Goal: Task Accomplishment & Management: Manage account settings

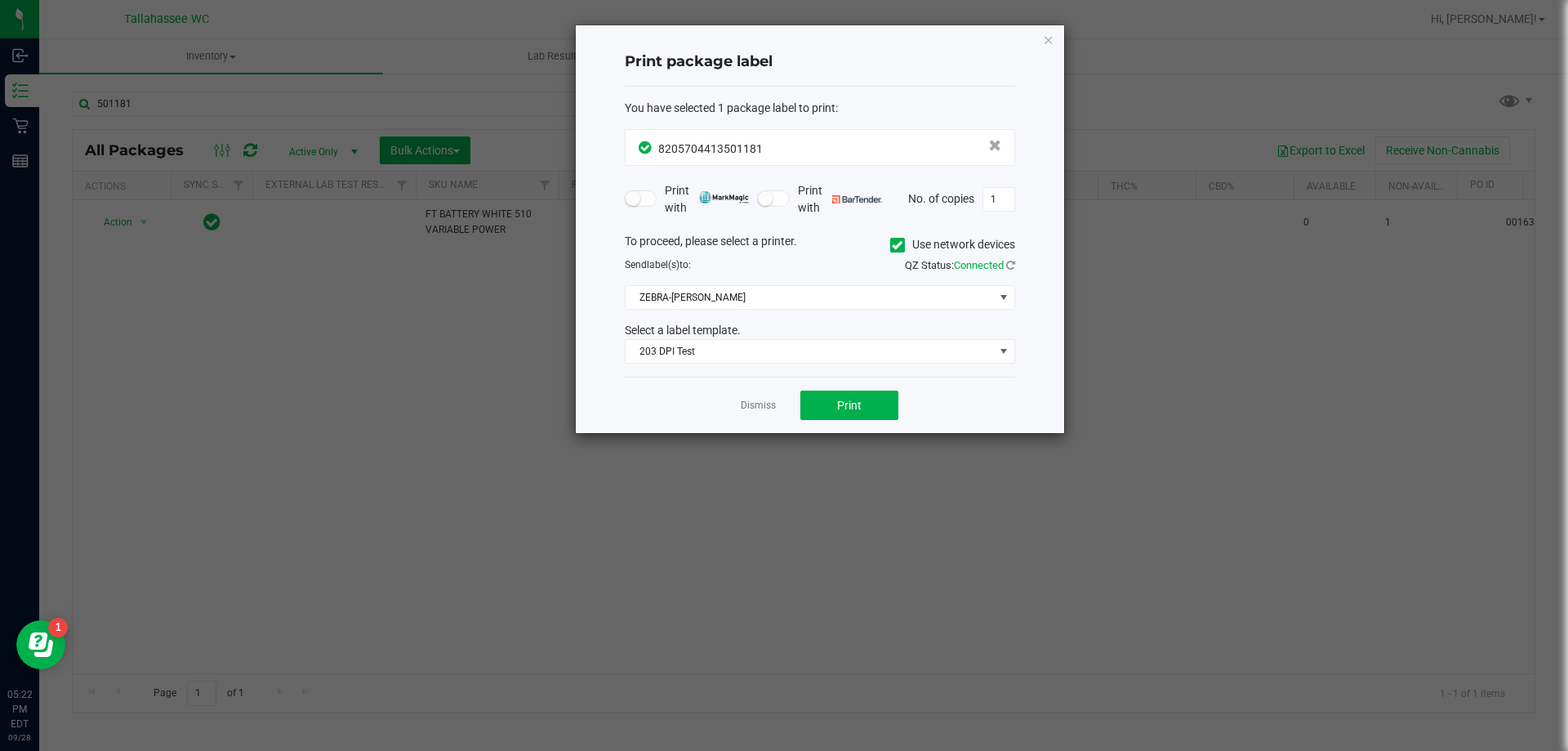
drag, startPoint x: 747, startPoint y: 410, endPoint x: 544, endPoint y: 371, distance: 206.7
click at [747, 410] on link "Dismiss" at bounding box center [758, 406] width 35 height 14
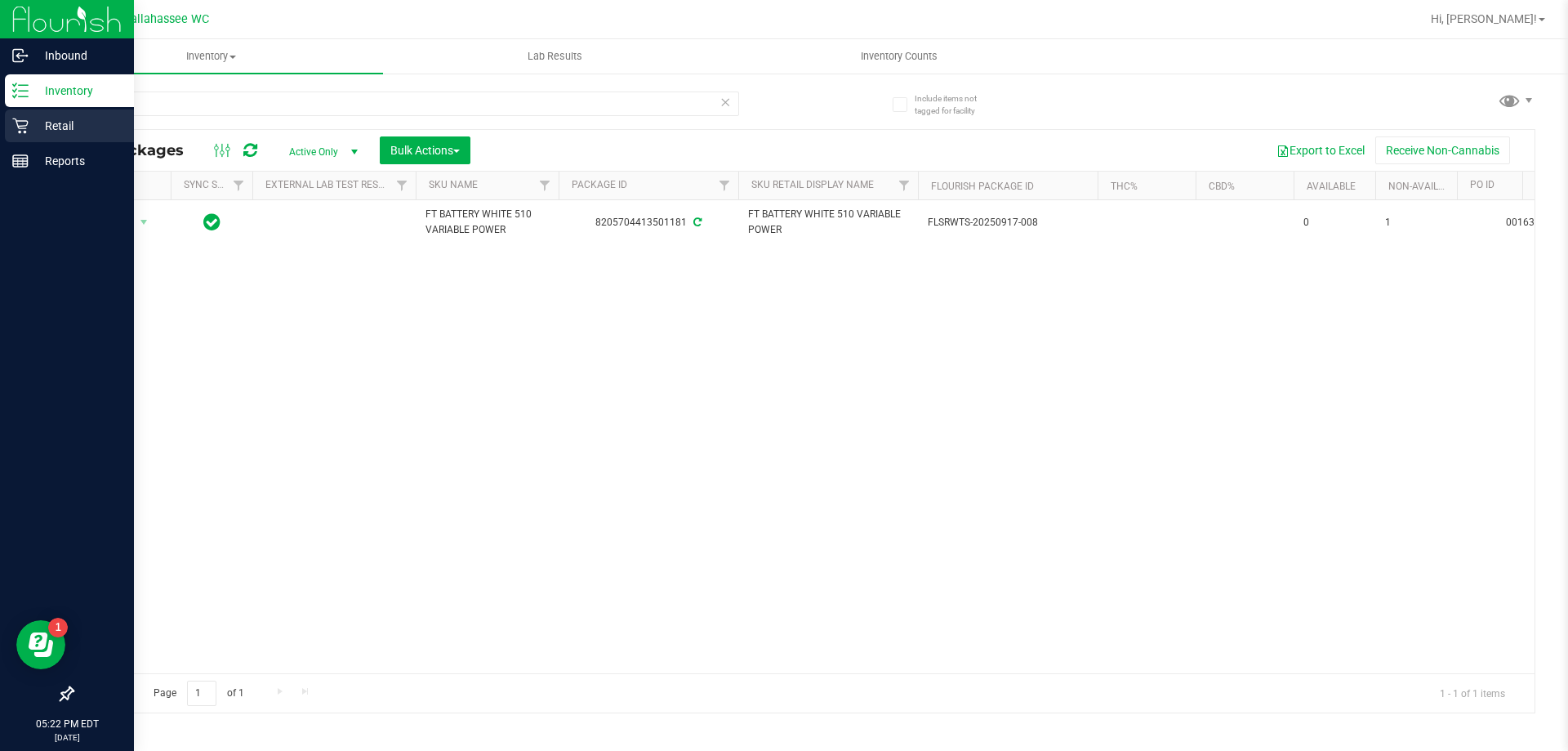
click at [50, 114] on div "Retail" at bounding box center [69, 126] width 129 height 33
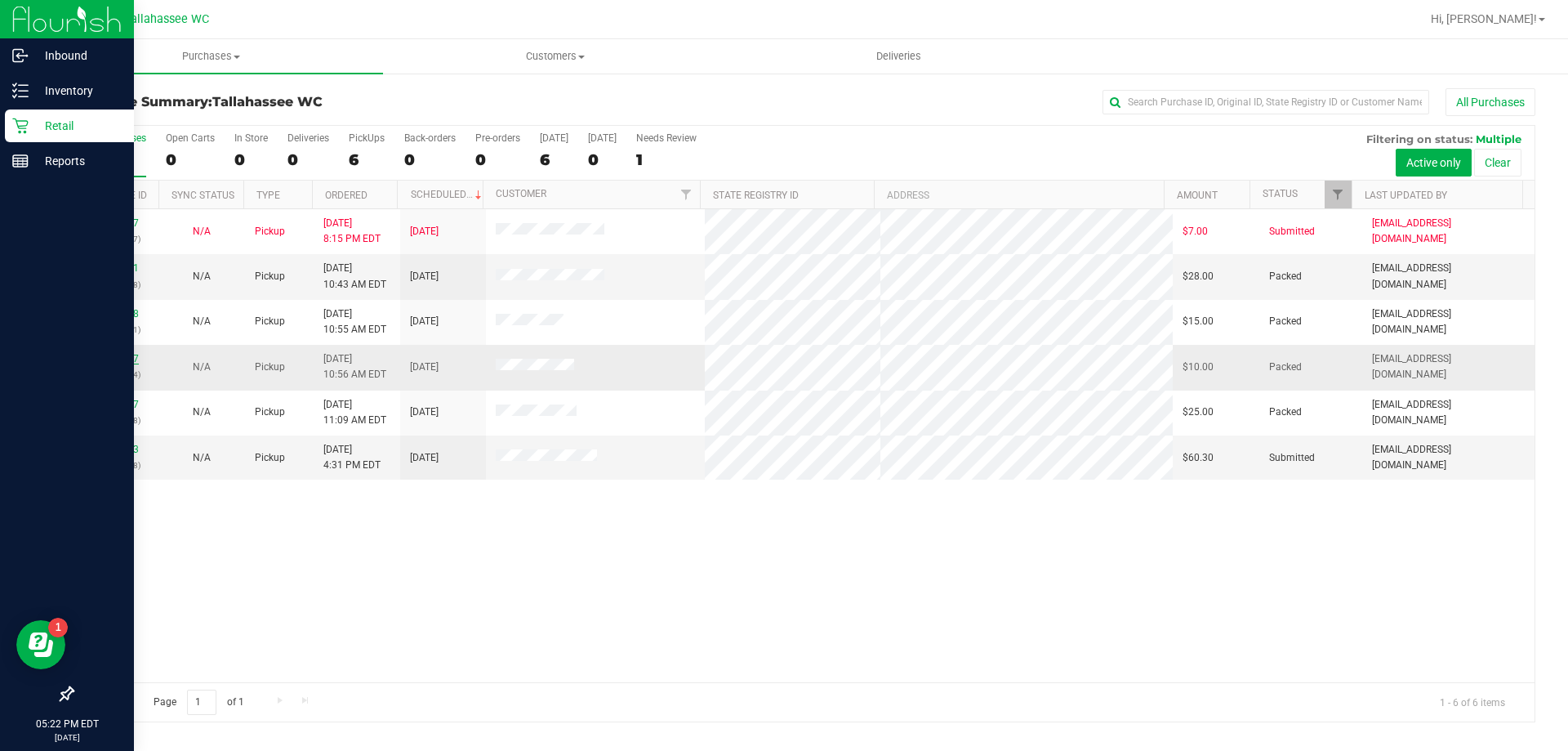
click at [112, 357] on link "12018817" at bounding box center [115, 358] width 46 height 11
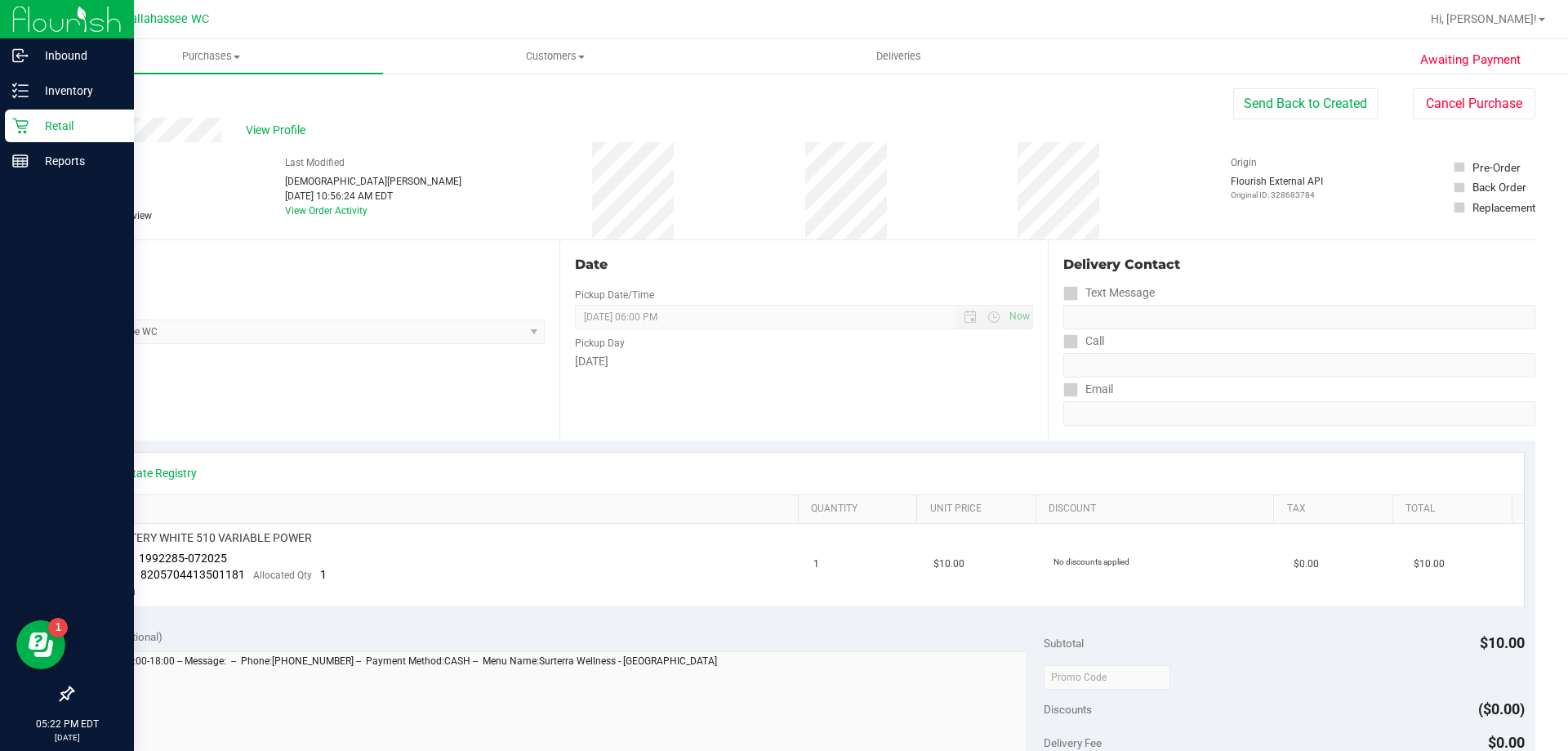
click at [1457, 81] on div "Awaiting Payment Back Send Back to Created Cancel Purchase View Profile # 12018…" at bounding box center [804, 698] width 1529 height 1254
click at [1459, 90] on button "Cancel Purchase" at bounding box center [1474, 103] width 123 height 31
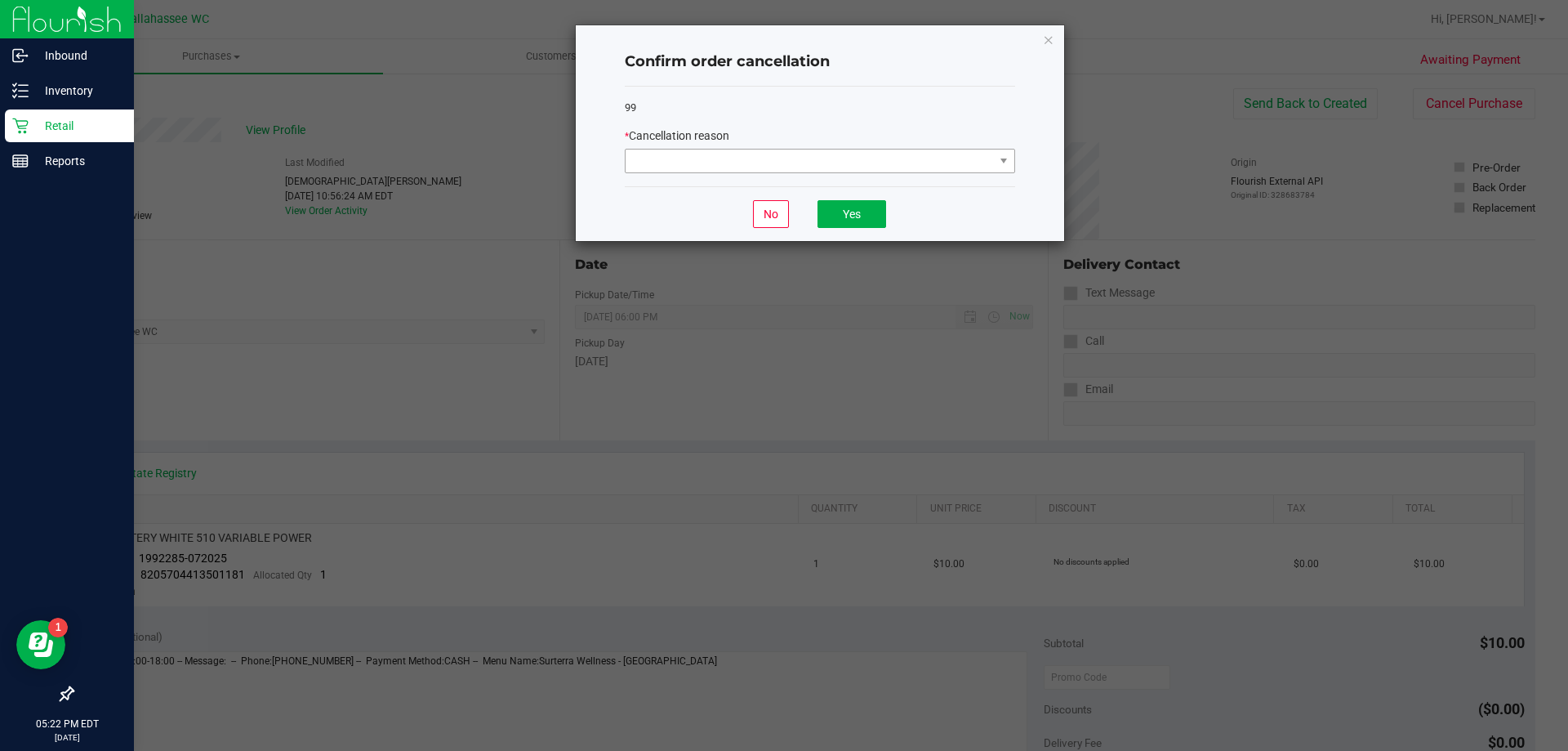
click at [850, 150] on div "* Cancellation reason" at bounding box center [820, 150] width 391 height 46
click at [850, 154] on span at bounding box center [810, 161] width 368 height 23
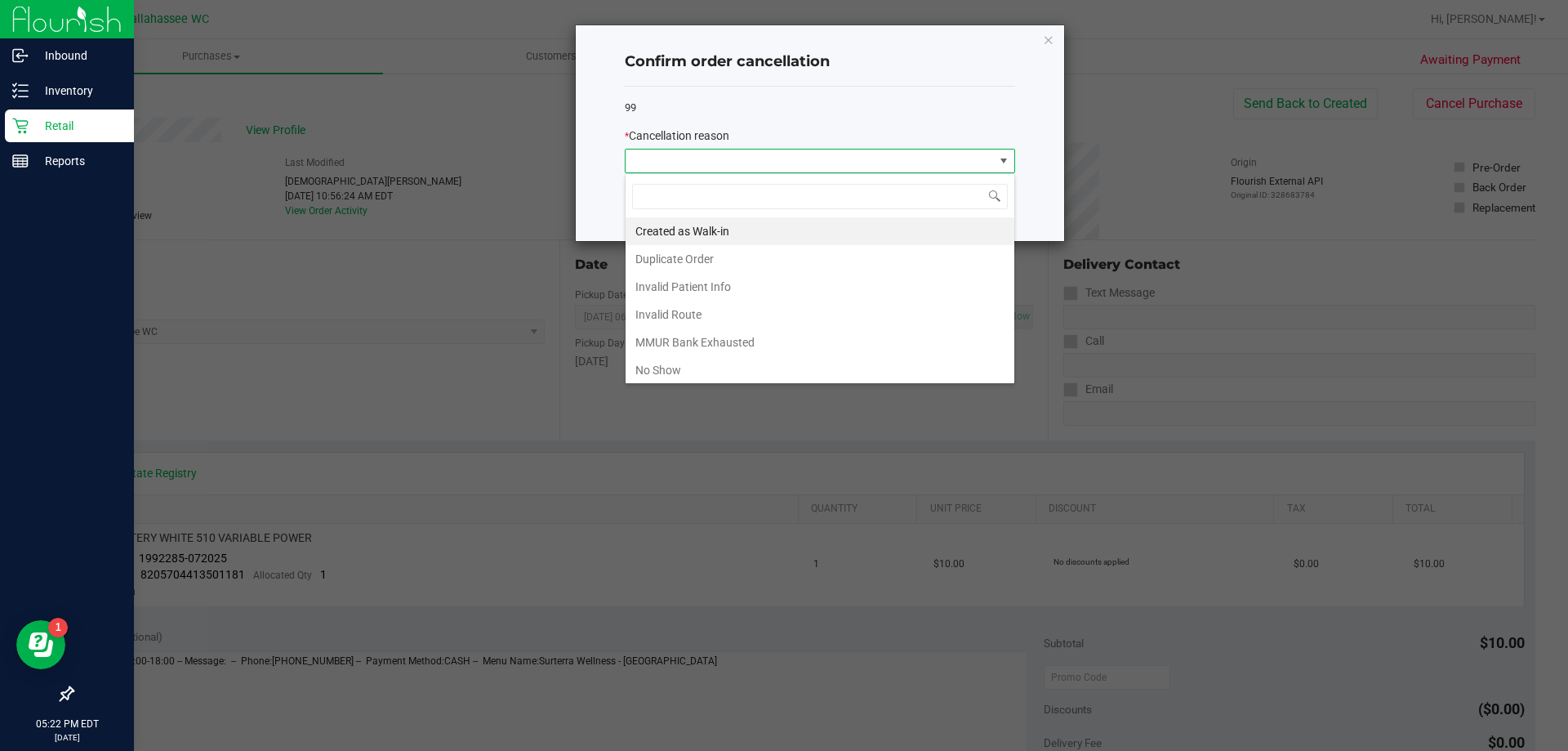
scroll to position [24, 391]
click at [671, 256] on li "Duplicate Order" at bounding box center [820, 259] width 389 height 28
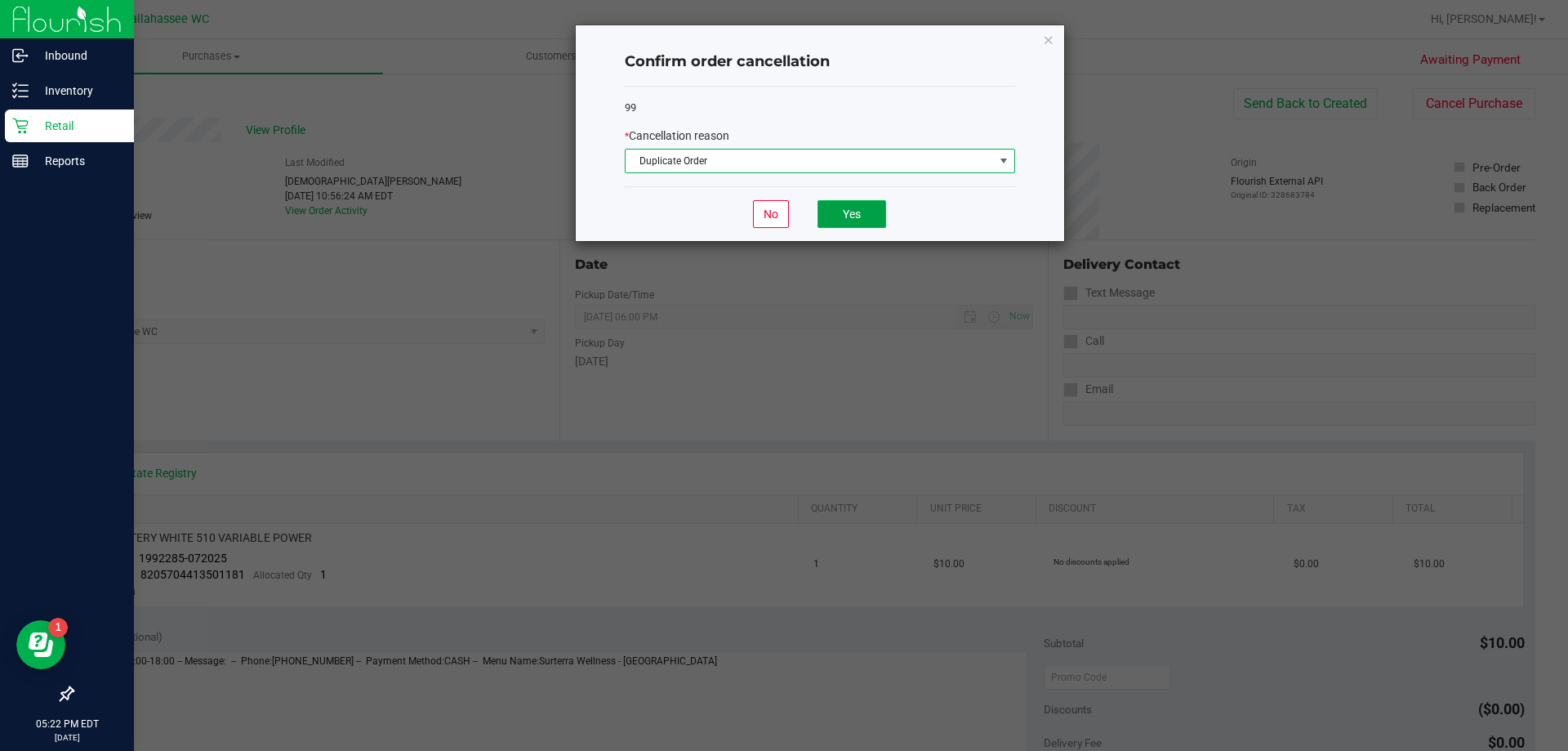
click at [861, 224] on button "Yes" at bounding box center [852, 214] width 69 height 28
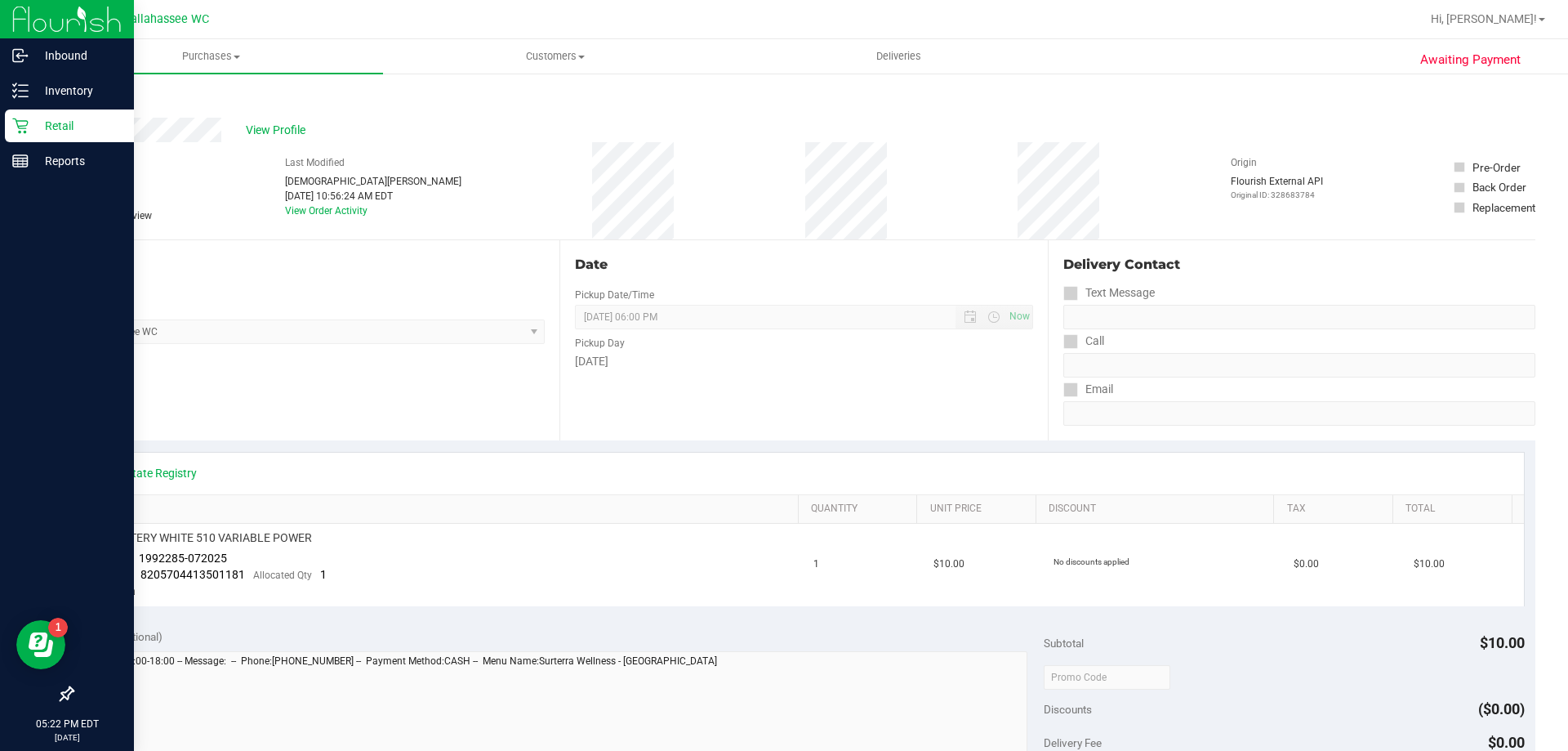
click at [41, 127] on div "Awaiting Payment Back View Profile # 12018817 BioTrack ID: - Cancelled Needs re…" at bounding box center [804, 698] width 1529 height 1254
click at [29, 123] on p "Retail" at bounding box center [77, 126] width 98 height 20
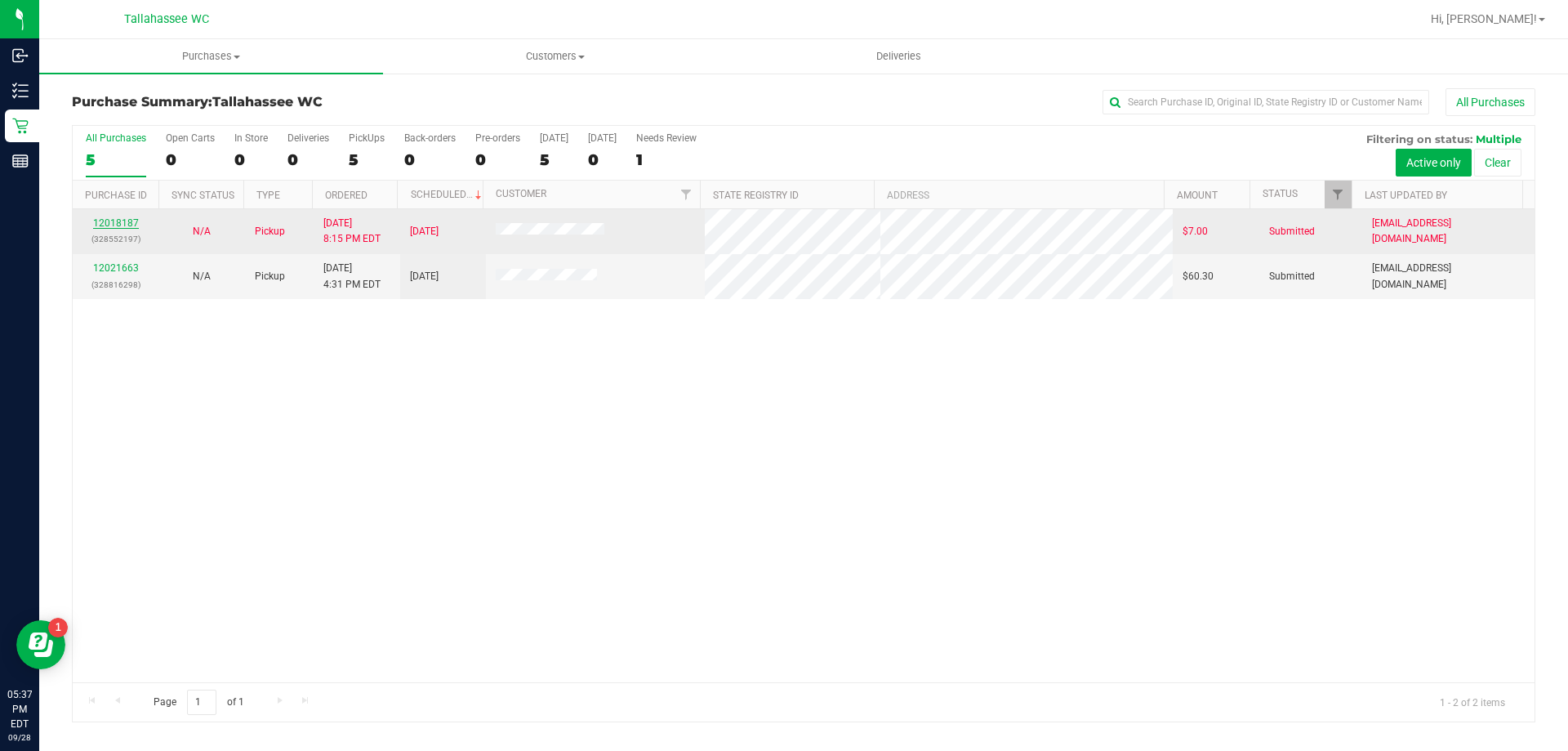
click at [109, 222] on link "12018187" at bounding box center [115, 223] width 46 height 11
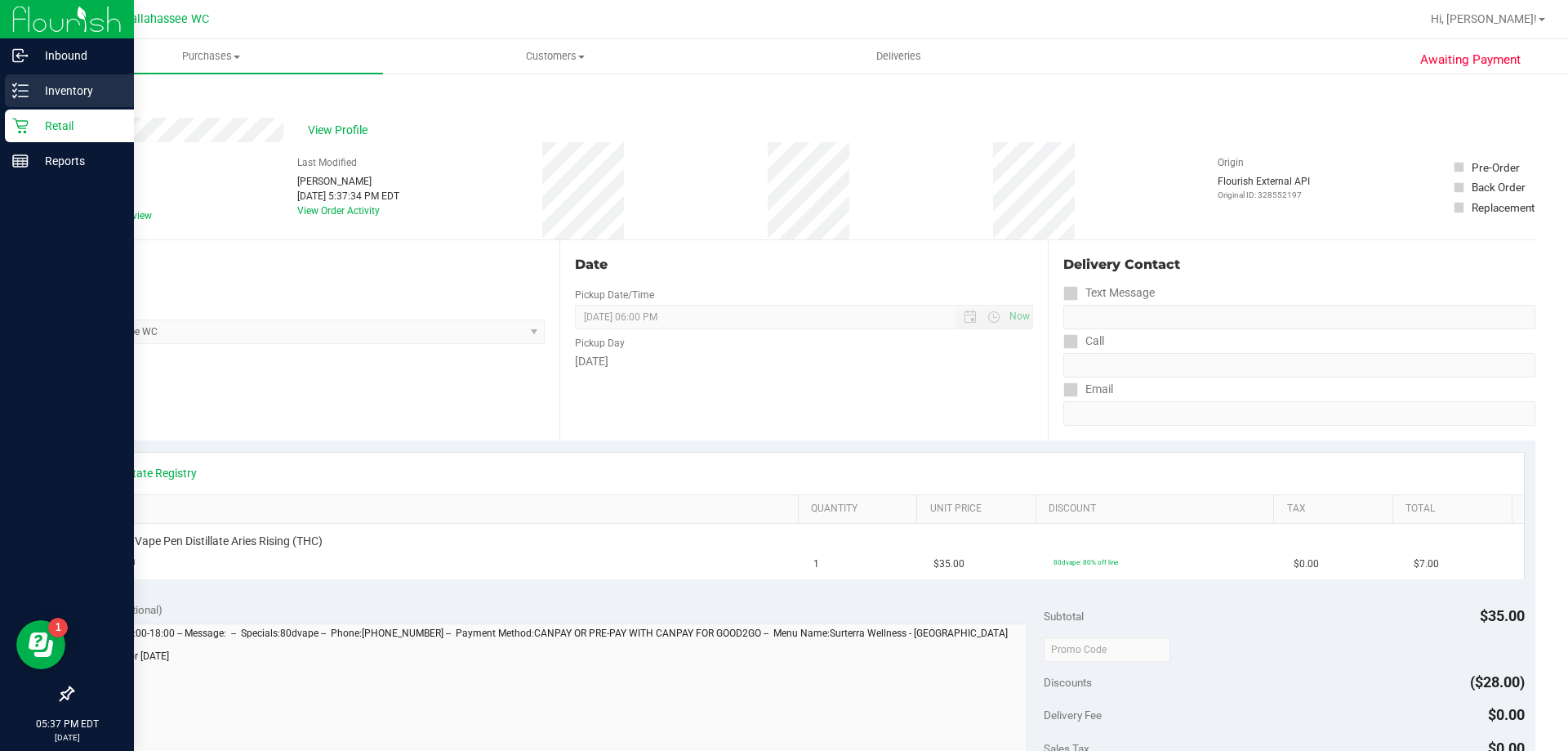
click at [40, 109] on link "Inventory" at bounding box center [67, 92] width 134 height 35
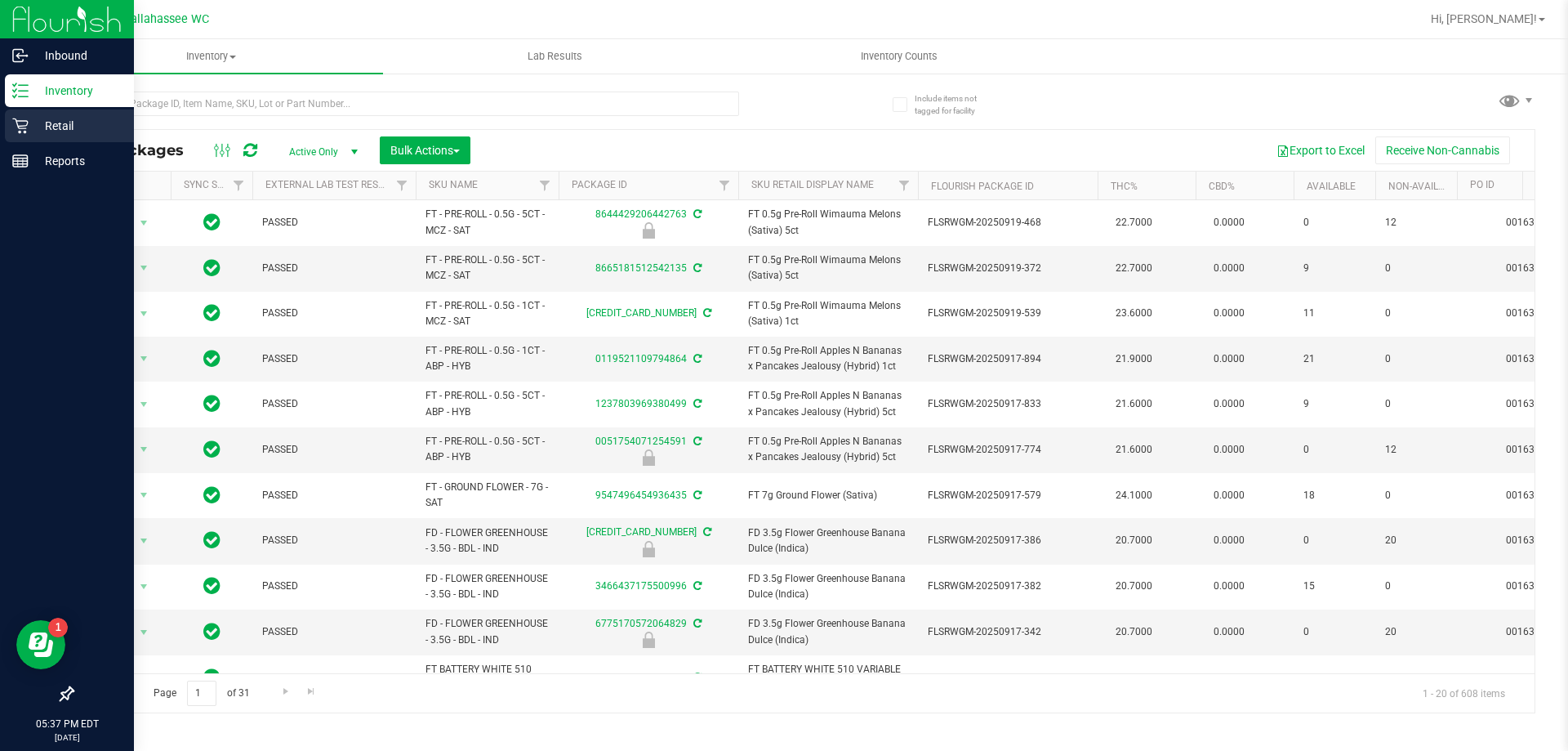
click at [21, 115] on div "Retail" at bounding box center [69, 126] width 129 height 33
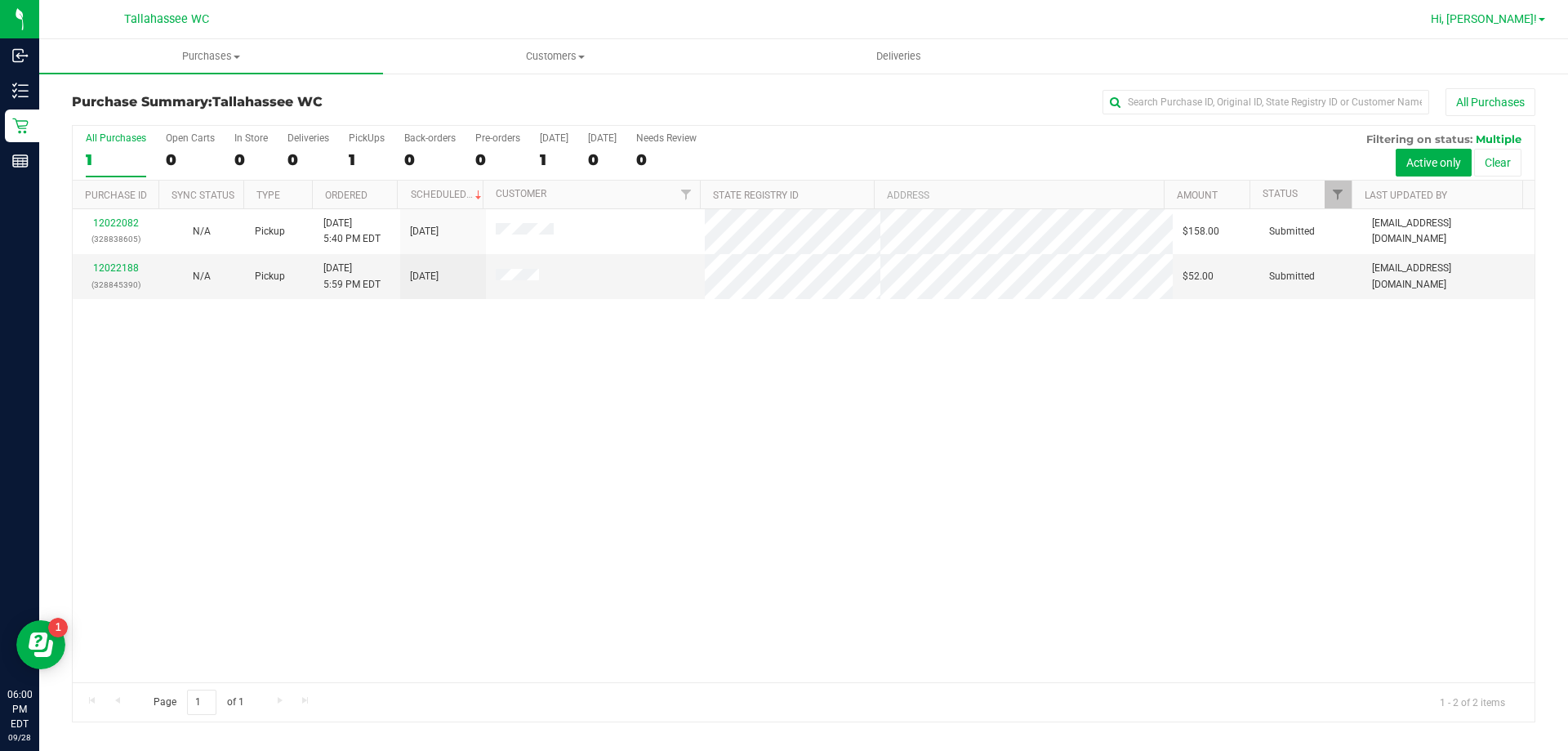
click at [1538, 19] on span at bounding box center [1541, 20] width 7 height 4
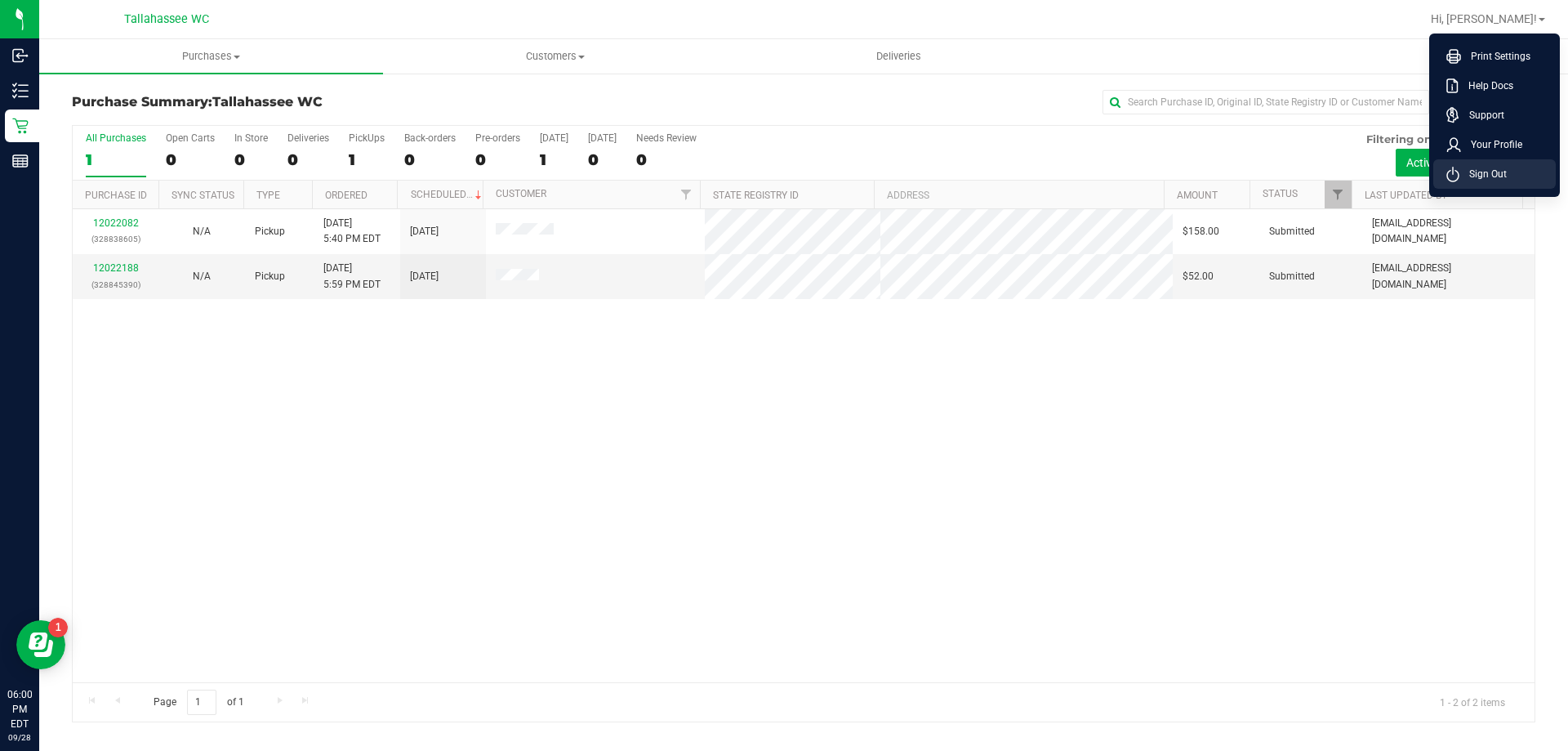
click at [1483, 168] on span "Sign Out" at bounding box center [1482, 174] width 47 height 17
